Goal: Check status: Check status

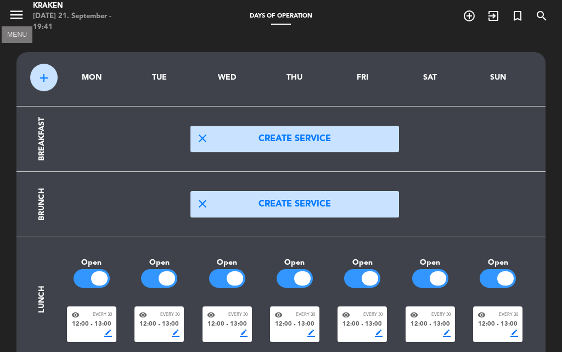
click at [19, 9] on icon "menu" at bounding box center [16, 15] width 16 height 16
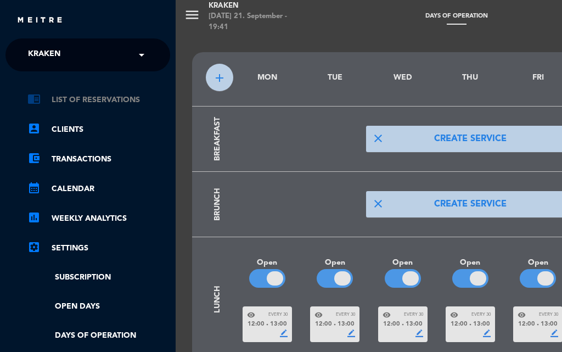
click at [83, 100] on link "chrome_reader_mode List of Reservations" at bounding box center [98, 99] width 143 height 13
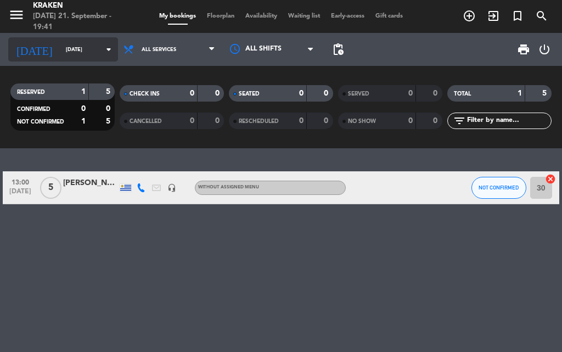
click at [66, 57] on input "[DATE]" at bounding box center [96, 49] width 72 height 17
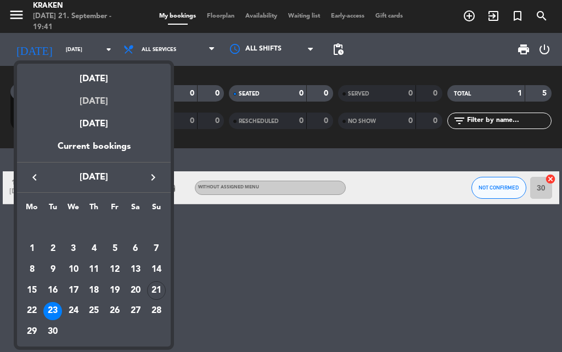
click at [98, 98] on div "[DATE]" at bounding box center [94, 97] width 154 height 22
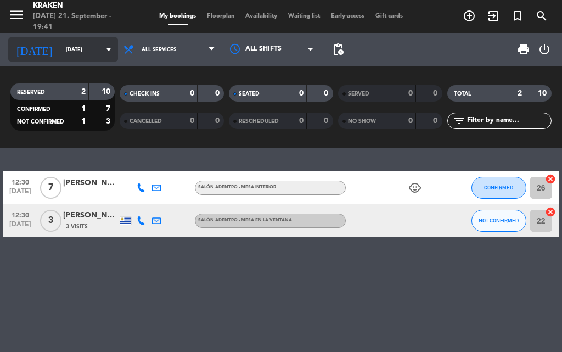
click at [74, 50] on input "[DATE]" at bounding box center [96, 49] width 72 height 17
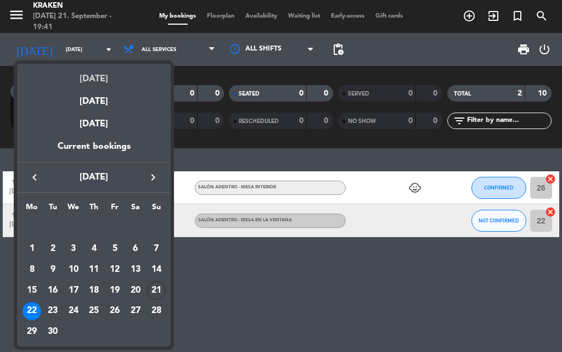
click at [104, 77] on div "[DATE]" at bounding box center [94, 75] width 154 height 22
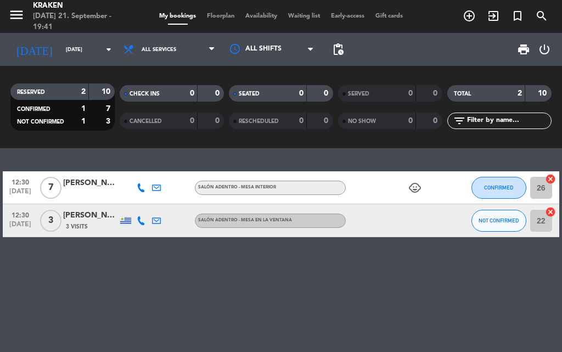
type input "[DATE]"
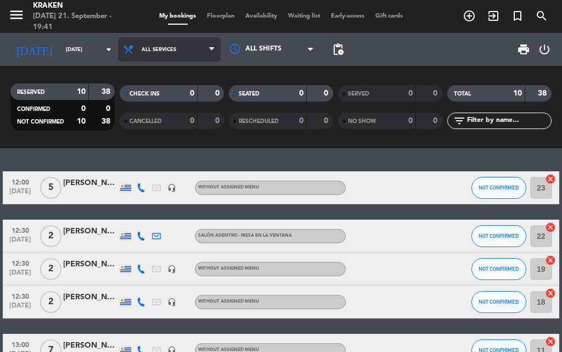
click at [162, 50] on span "All services" at bounding box center [159, 50] width 35 height 6
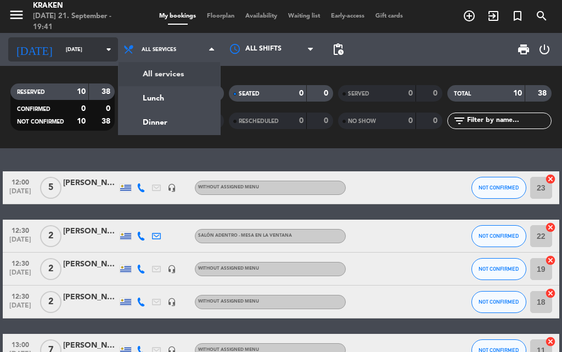
click at [60, 46] on input "[DATE]" at bounding box center [96, 49] width 72 height 17
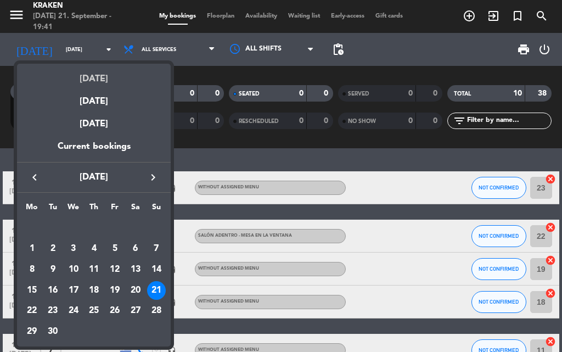
click at [91, 78] on div "[DATE]" at bounding box center [94, 75] width 154 height 22
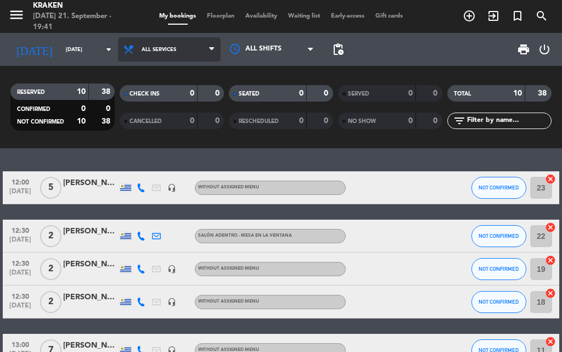
click at [154, 44] on span "All services" at bounding box center [169, 49] width 103 height 24
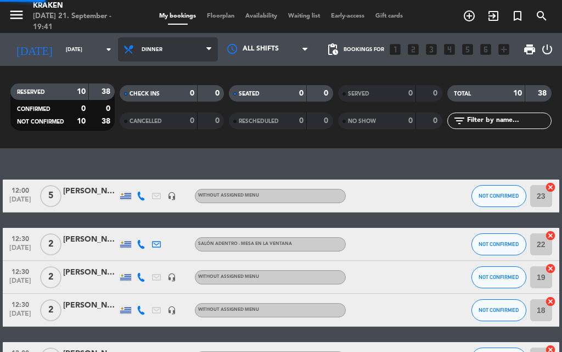
click at [152, 117] on div "menu Kraken [DATE] 21. September - 19:41 My bookings Floorplan Availability Wai…" at bounding box center [281, 74] width 562 height 148
